Goal: Information Seeking & Learning: Find specific page/section

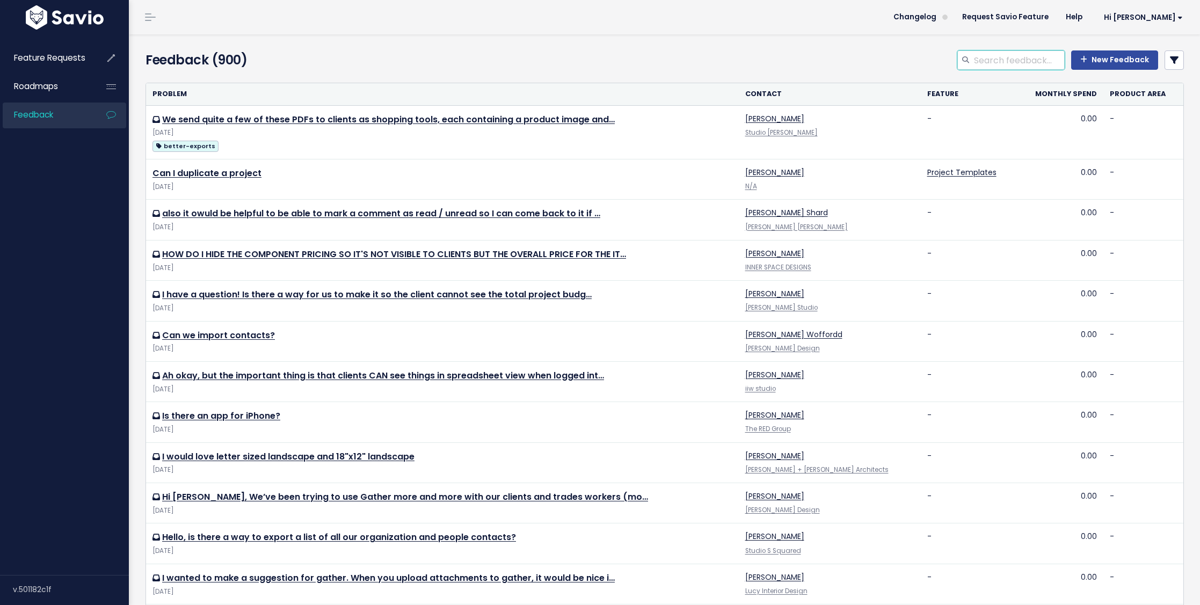
click at [983, 60] on input "search" at bounding box center [1019, 59] width 92 height 19
type input "procurement"
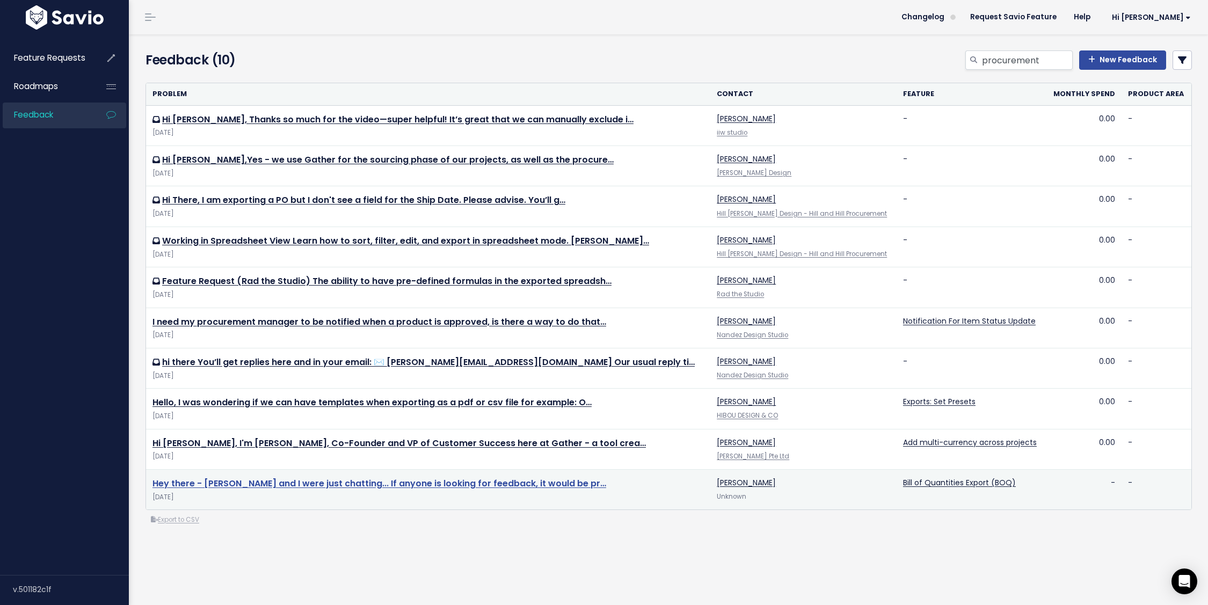
click at [461, 485] on link "Hey there - [PERSON_NAME] and I were just chatting... If anyone is looking for …" at bounding box center [379, 483] width 454 height 12
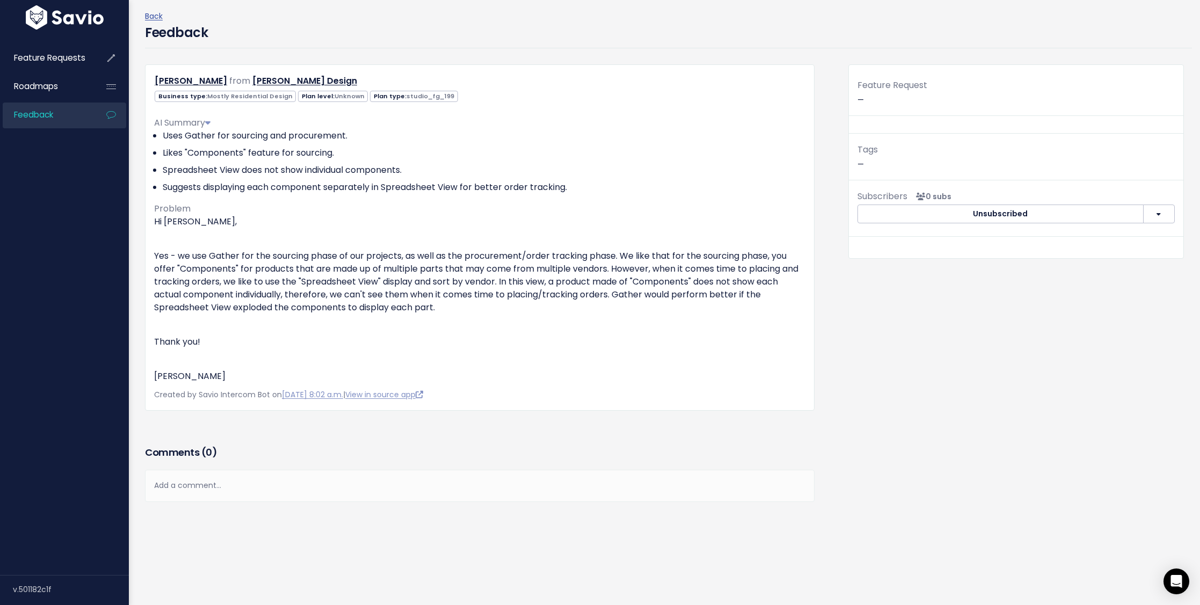
scroll to position [49, 0]
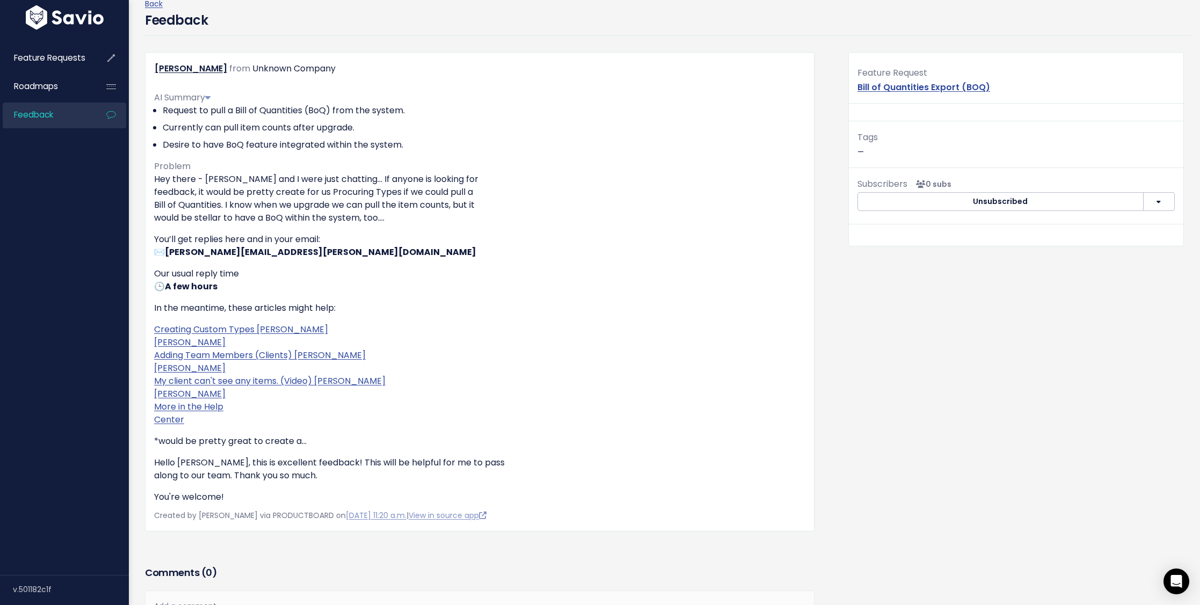
scroll to position [73, 0]
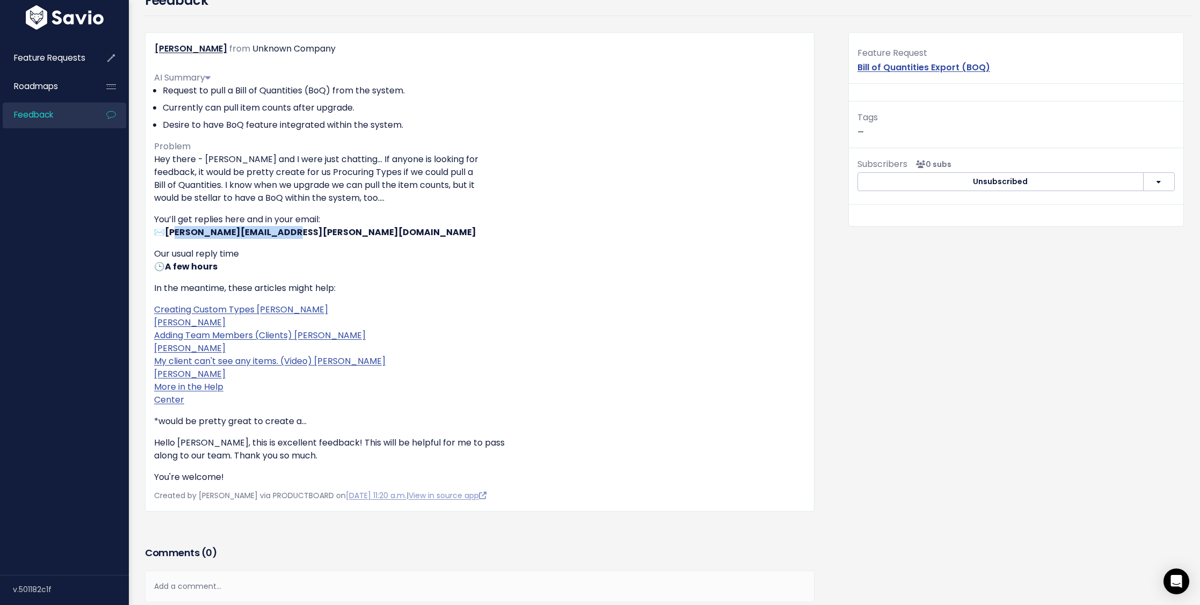
drag, startPoint x: 312, startPoint y: 234, endPoint x: 349, endPoint y: 229, distance: 37.4
click at [192, 232] on p "You’ll get replies here and in your email: ✉️ janette.hanley@gmail.com" at bounding box center [479, 226] width 651 height 26
click at [397, 234] on p "You’ll get replies here and in your email: ✉️ janette.hanley@gmail.com" at bounding box center [479, 226] width 651 height 26
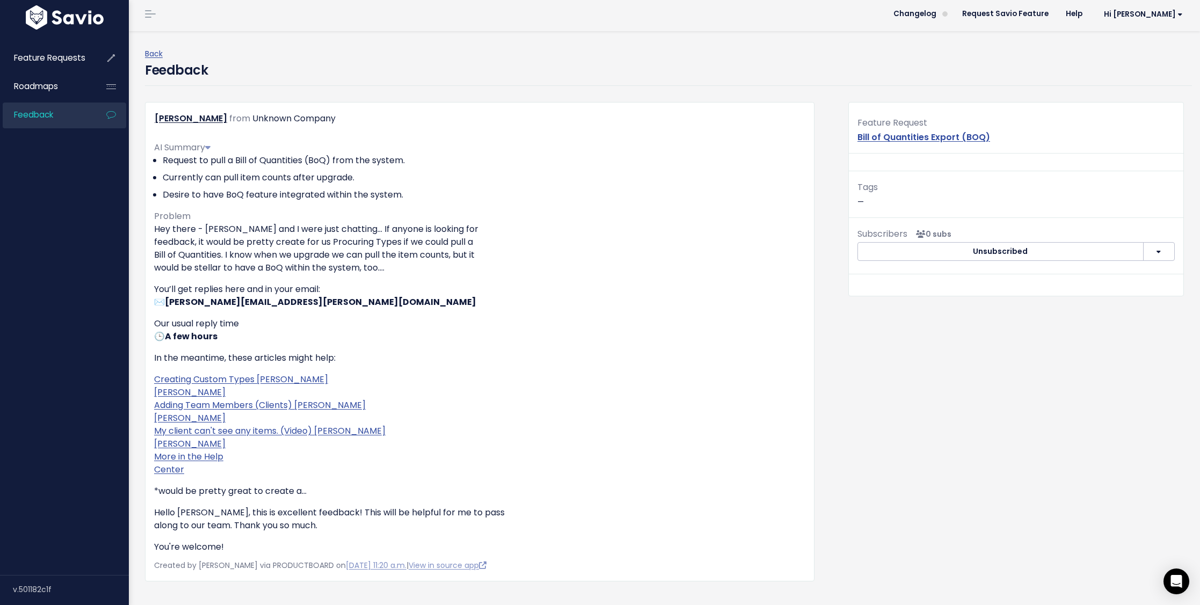
scroll to position [0, 0]
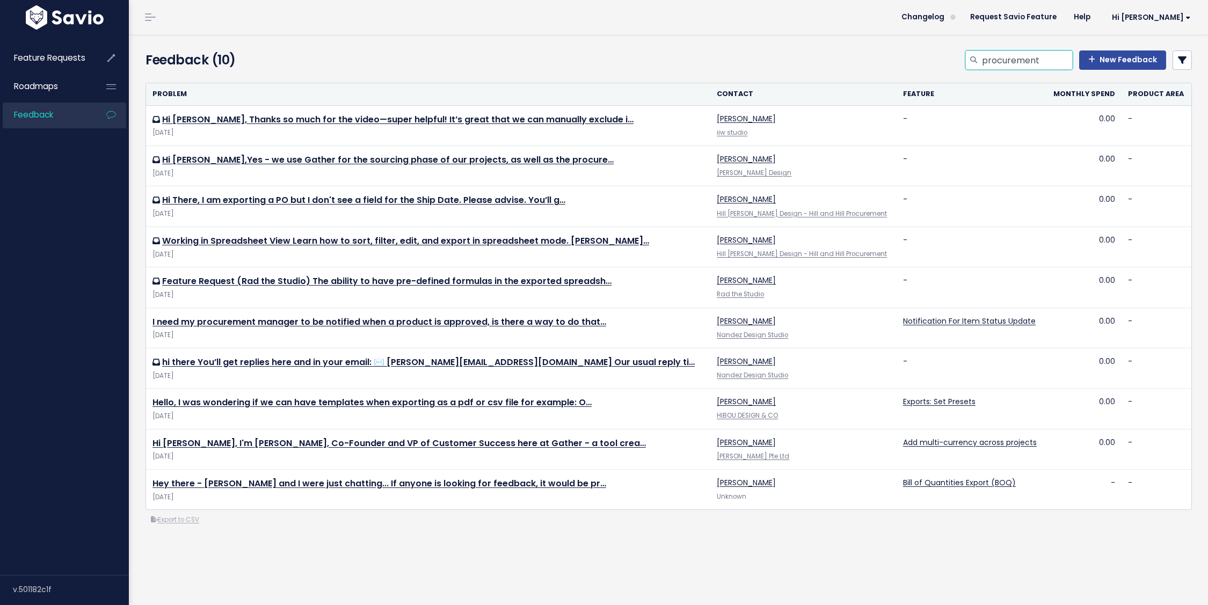
drag, startPoint x: 1046, startPoint y: 59, endPoint x: 967, endPoint y: 62, distance: 78.4
click at [967, 62] on div "procurement" at bounding box center [1018, 59] width 107 height 19
type input "PO"
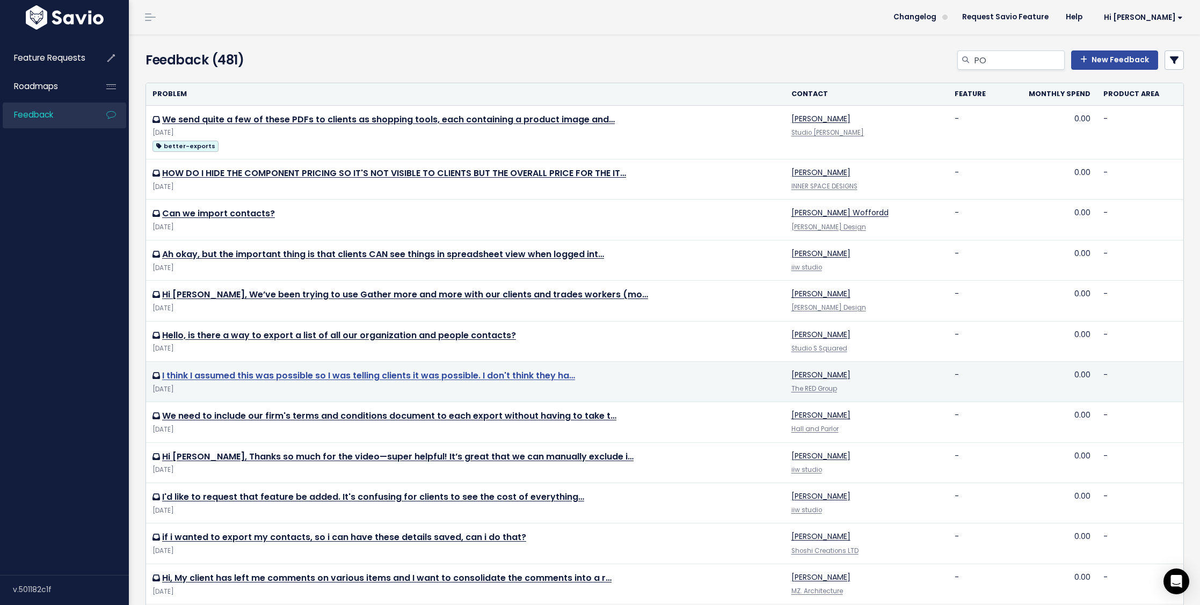
click at [563, 376] on link "I think I assumed this was possible so I was telling clients it was possible. I…" at bounding box center [368, 375] width 413 height 12
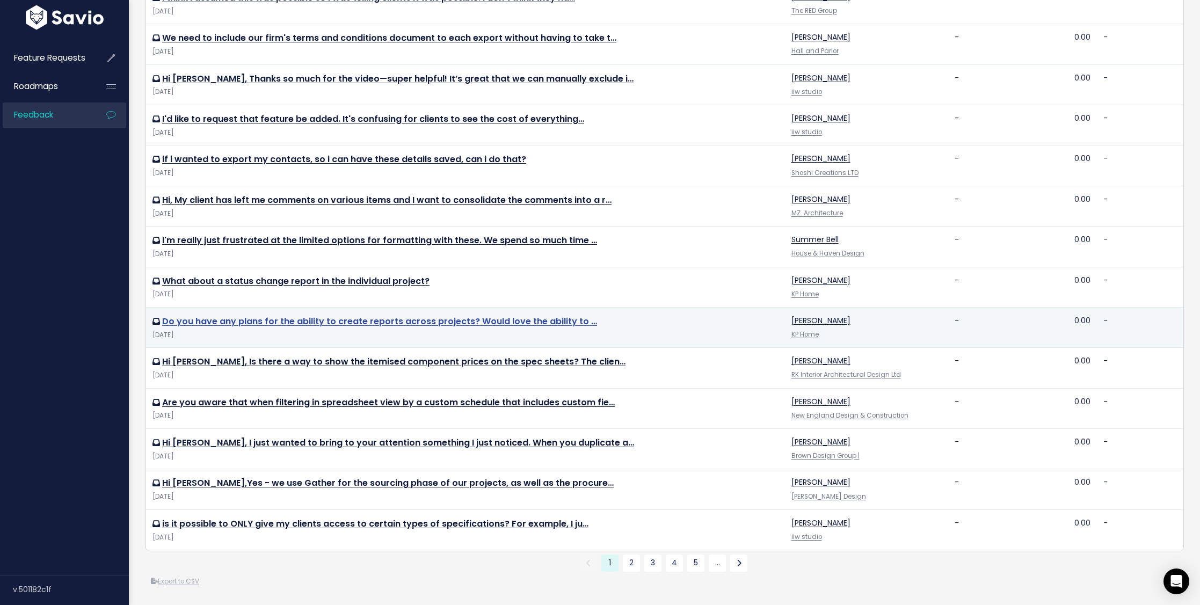
scroll to position [394, 0]
